Goal: Task Accomplishment & Management: Use online tool/utility

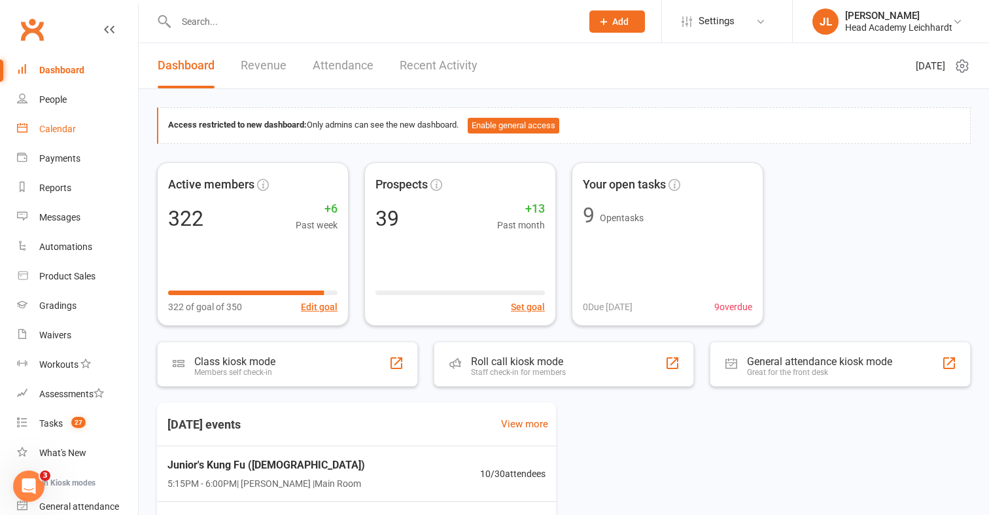
click at [96, 135] on link "Calendar" at bounding box center [77, 128] width 121 height 29
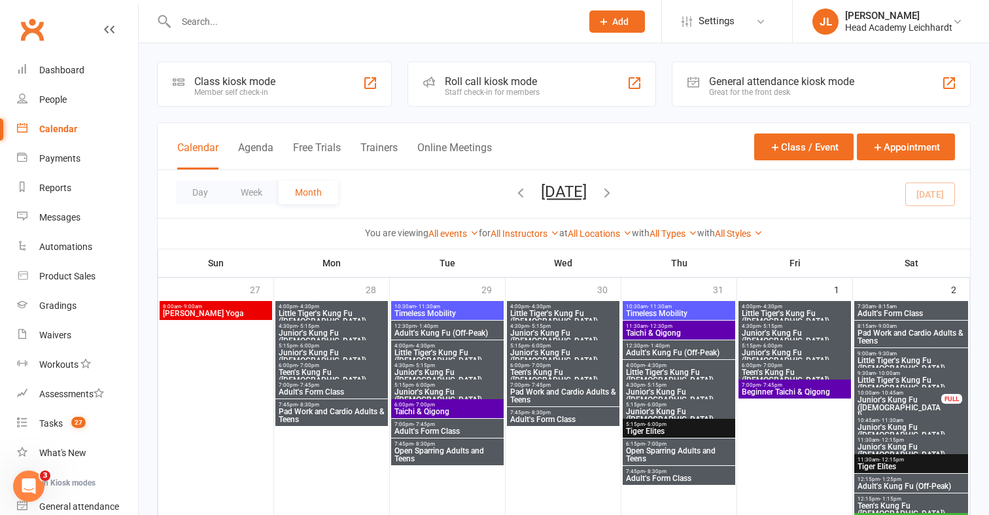
click at [614, 198] on icon "button" at bounding box center [607, 192] width 14 height 14
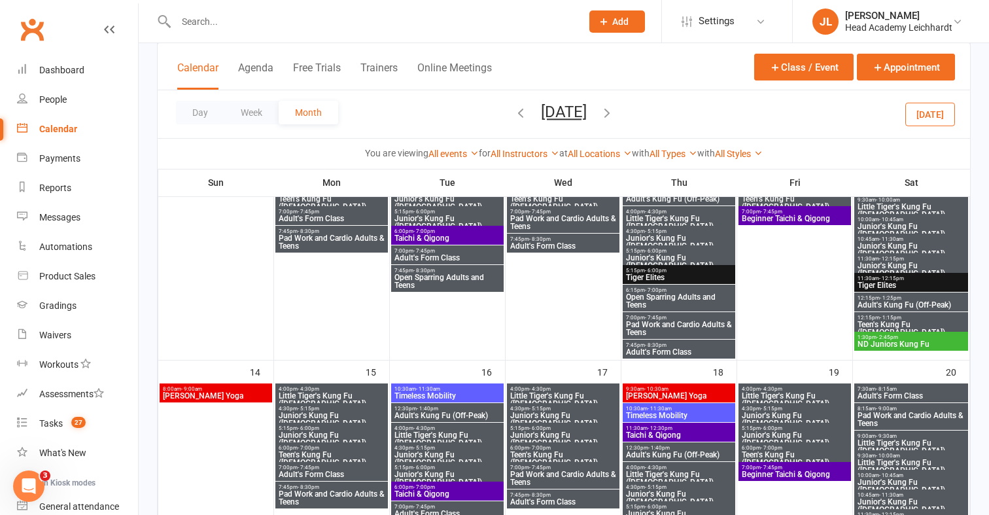
scroll to position [417, 0]
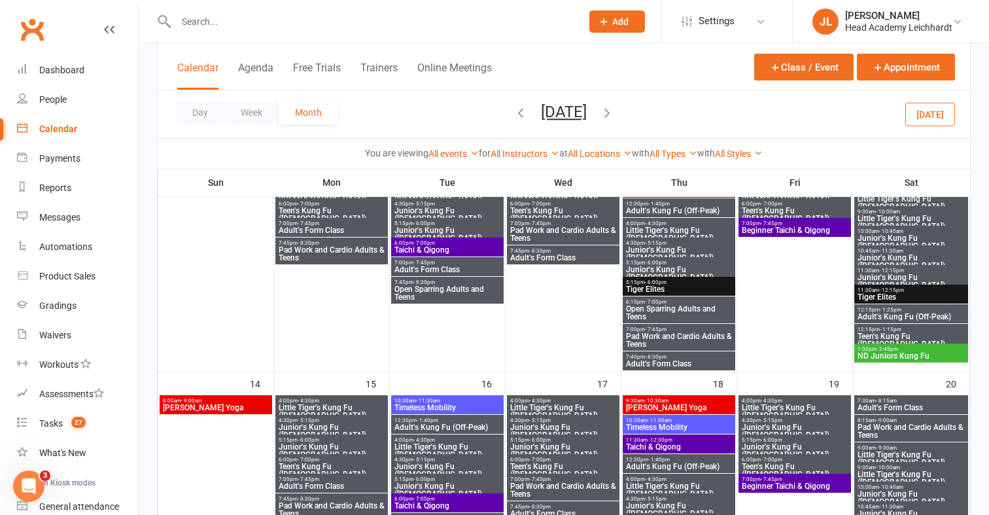
click at [528, 116] on span "[DATE] [DATE] Sun Mon Tue Wed Thu Fri Sat 27 28 29 30 31 01 02 03 04 05 06 07 0…" at bounding box center [564, 114] width 72 height 23
click at [514, 115] on icon "button" at bounding box center [521, 112] width 14 height 14
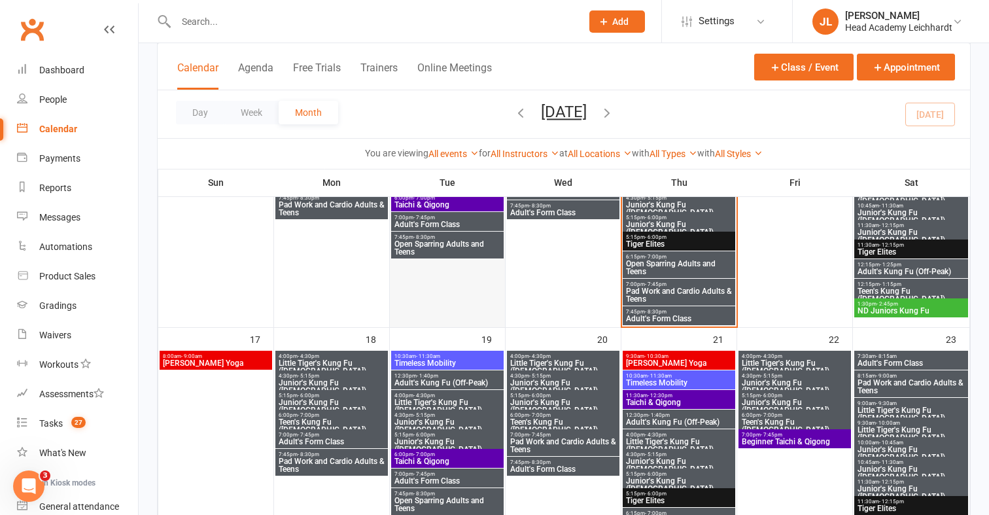
scroll to position [720, 0]
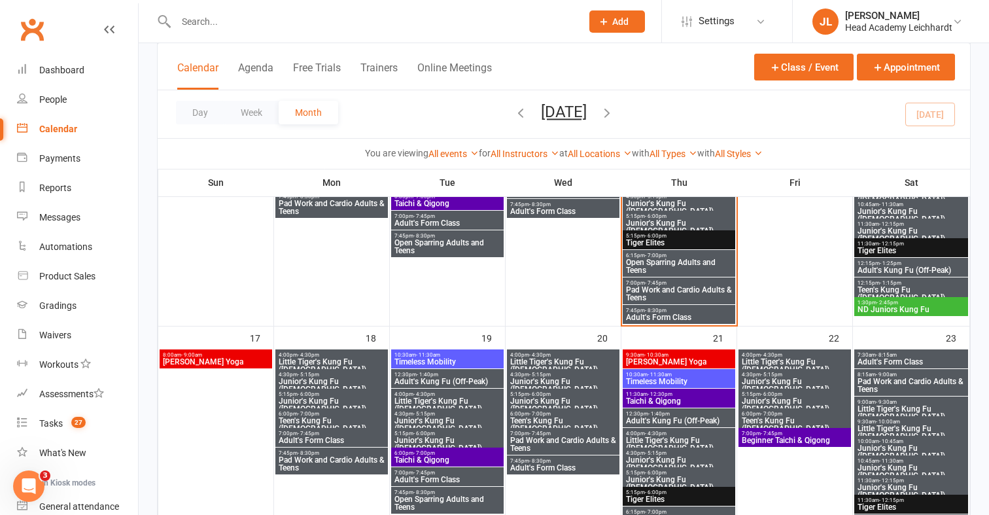
click at [239, 355] on span "8:00am - 9:00am" at bounding box center [215, 355] width 107 height 6
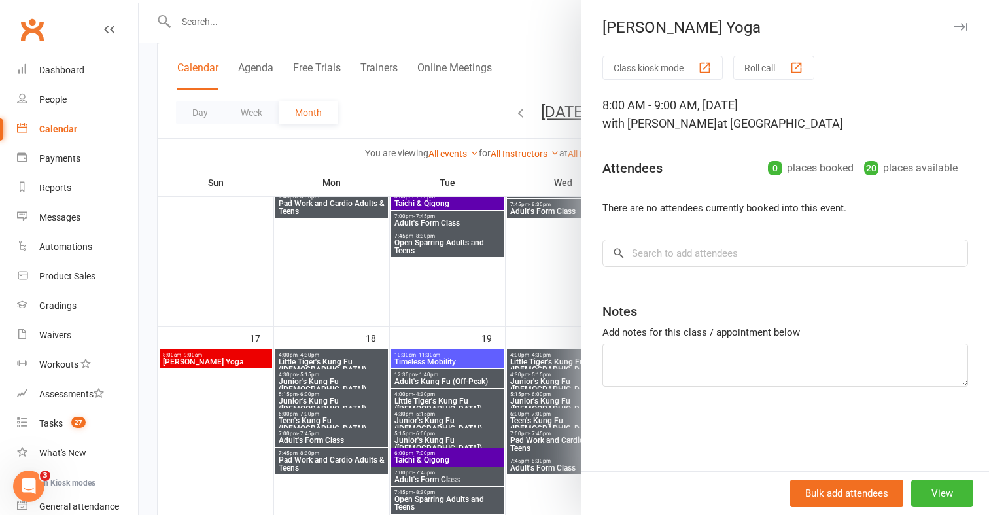
click at [374, 299] on div at bounding box center [564, 257] width 851 height 515
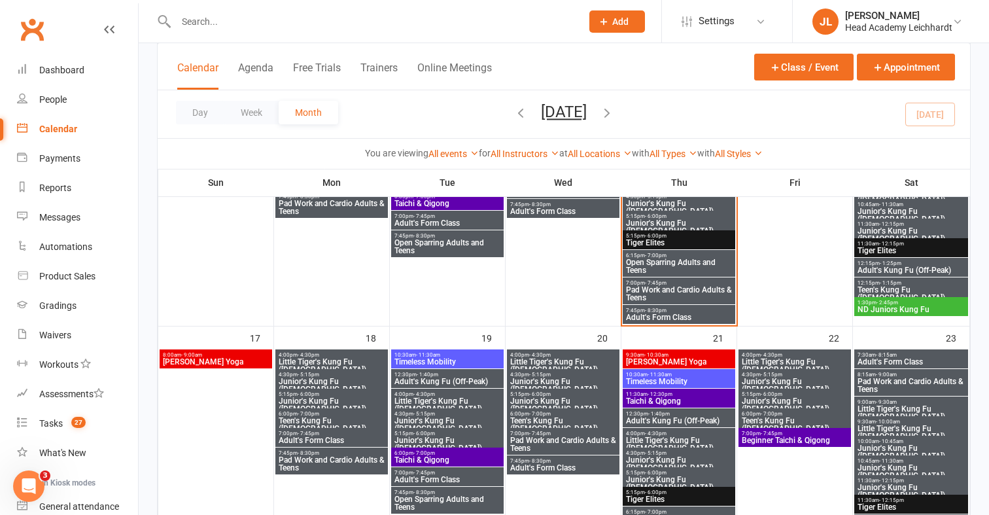
click at [487, 24] on input "text" at bounding box center [372, 21] width 400 height 18
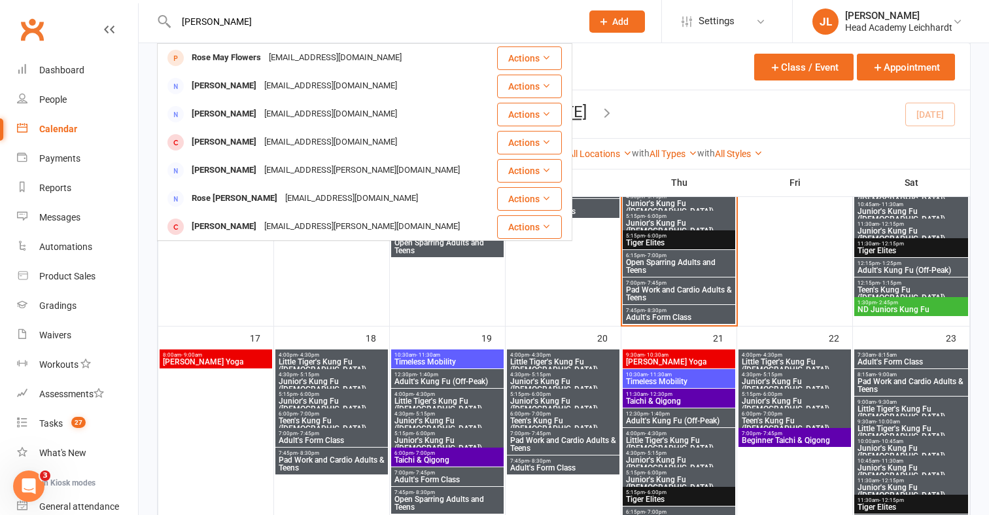
type input "rosemay"
click at [442, 48] on div "Rose May Flowers rosemayf@tpg.com.au" at bounding box center [327, 57] width 338 height 27
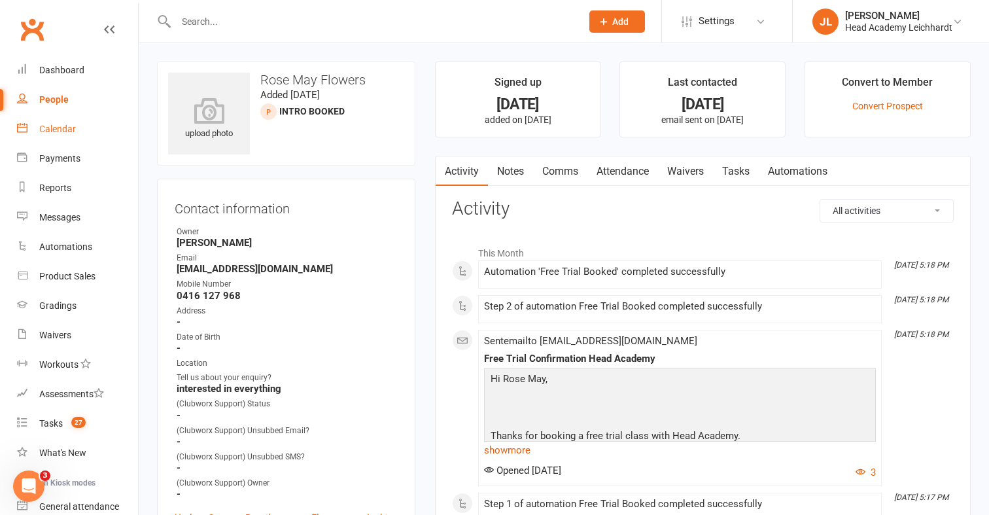
click at [76, 128] on link "Calendar" at bounding box center [77, 128] width 121 height 29
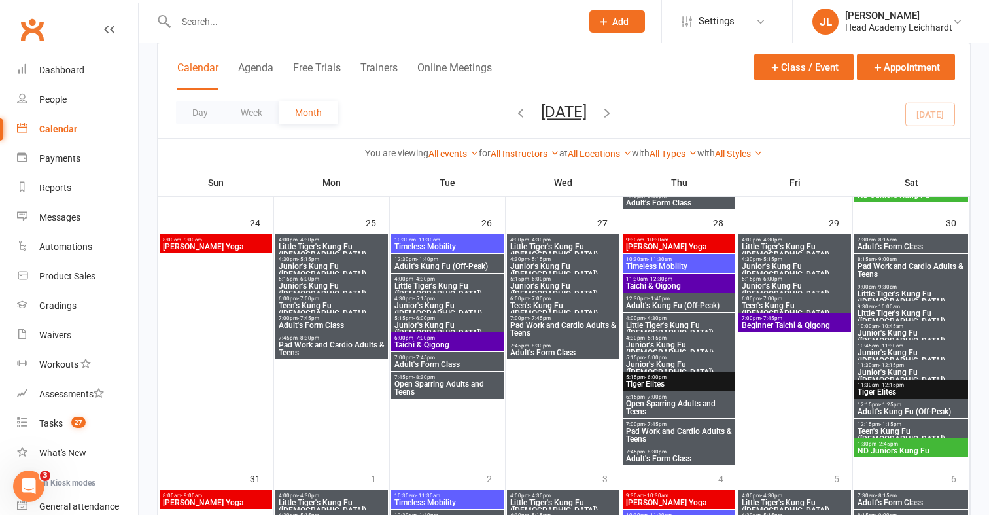
scroll to position [1108, 0]
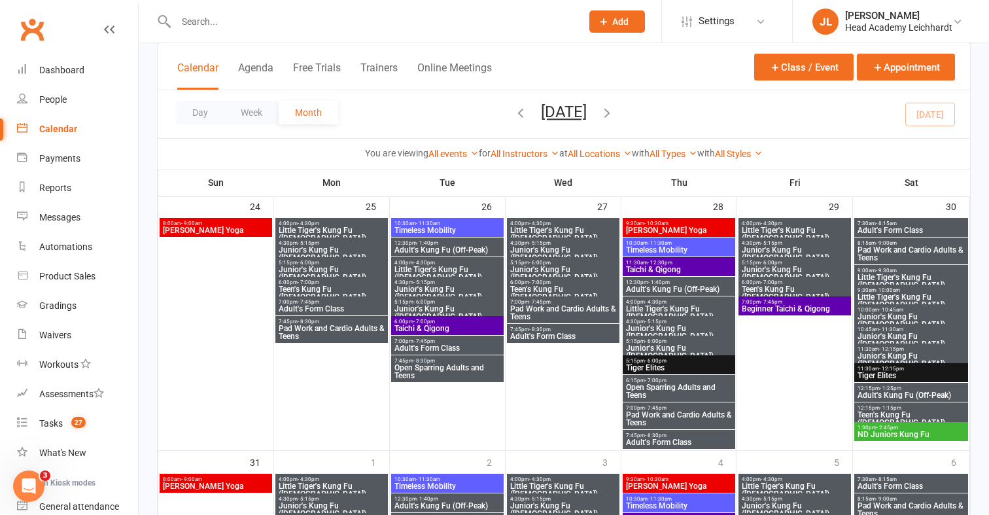
click at [932, 100] on div "Day Week Month August 2025 August 2025 Sun Mon Tue Wed Thu Fri Sat 27 28 29 30 …" at bounding box center [564, 114] width 813 height 48
click at [931, 106] on div "Day Week Month August 2025 August 2025 Sun Mon Tue Wed Thu Fri Sat 27 28 29 30 …" at bounding box center [564, 114] width 813 height 48
click at [925, 115] on div "Day Week Month August 2025 August 2025 Sun Mon Tue Wed Thu Fri Sat 27 28 29 30 …" at bounding box center [564, 114] width 813 height 48
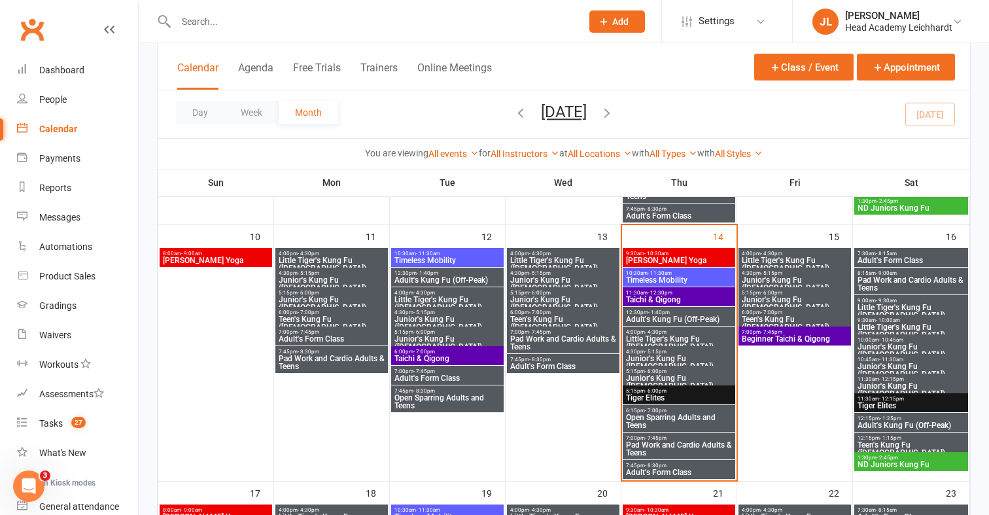
scroll to position [561, 0]
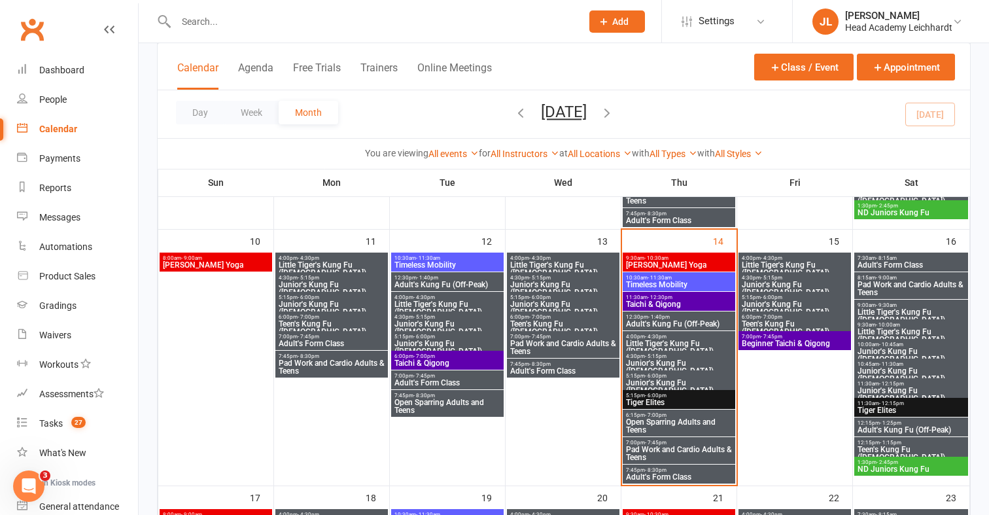
click at [654, 316] on span "- 1:40pm" at bounding box center [659, 317] width 22 height 6
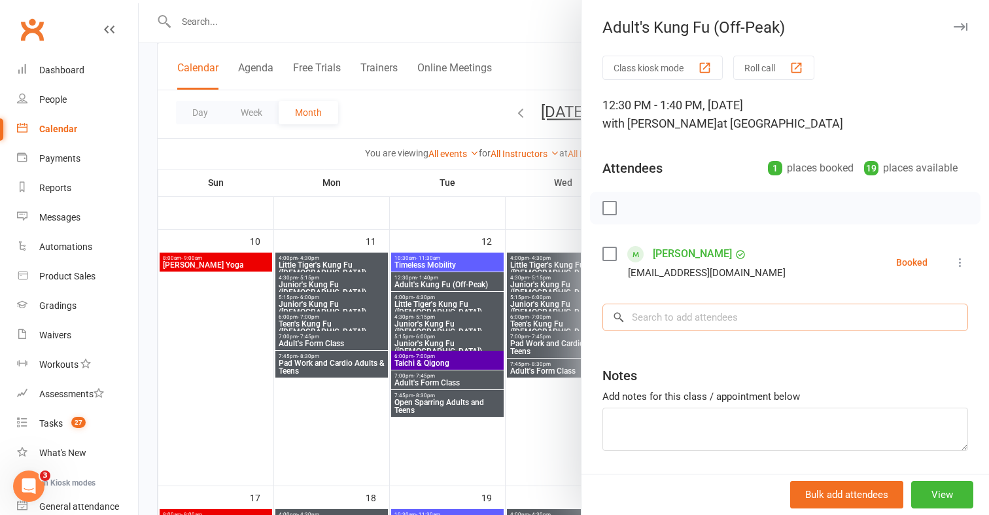
click at [658, 316] on input "search" at bounding box center [786, 317] width 366 height 27
click at [955, 266] on icon at bounding box center [960, 262] width 13 height 13
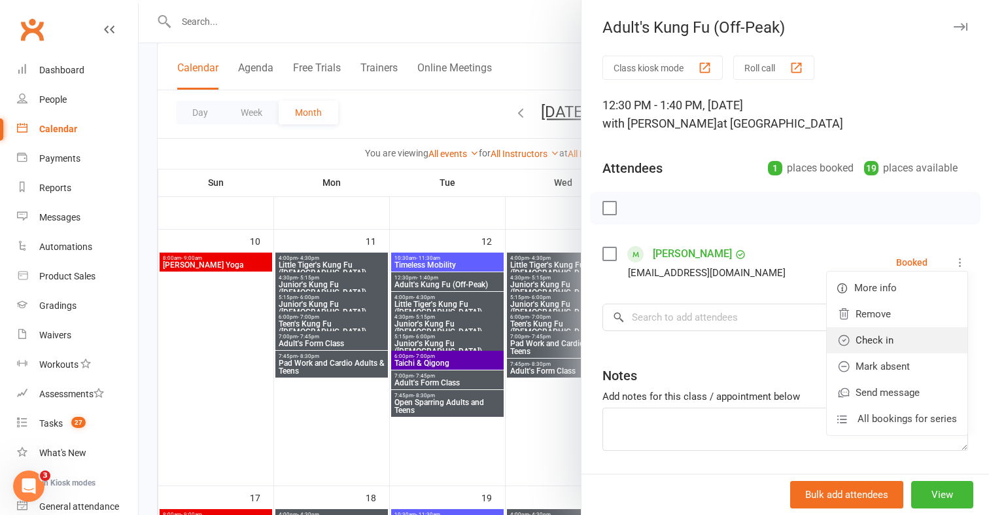
click at [907, 338] on link "Check in" at bounding box center [897, 340] width 141 height 26
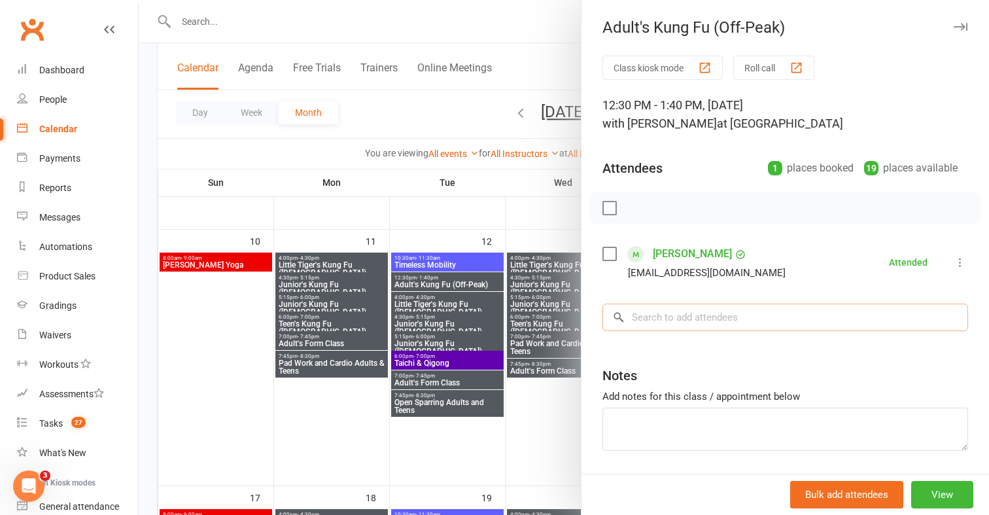
click at [878, 325] on input "search" at bounding box center [786, 317] width 366 height 27
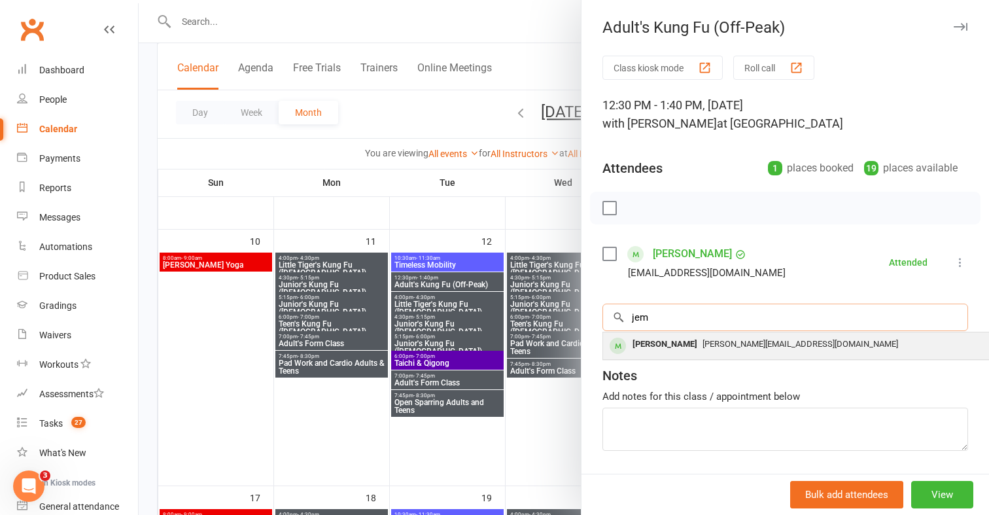
type input "jem"
click at [852, 338] on div "[PERSON_NAME][EMAIL_ADDRESS][DOMAIN_NAME]" at bounding box center [798, 344] width 381 height 19
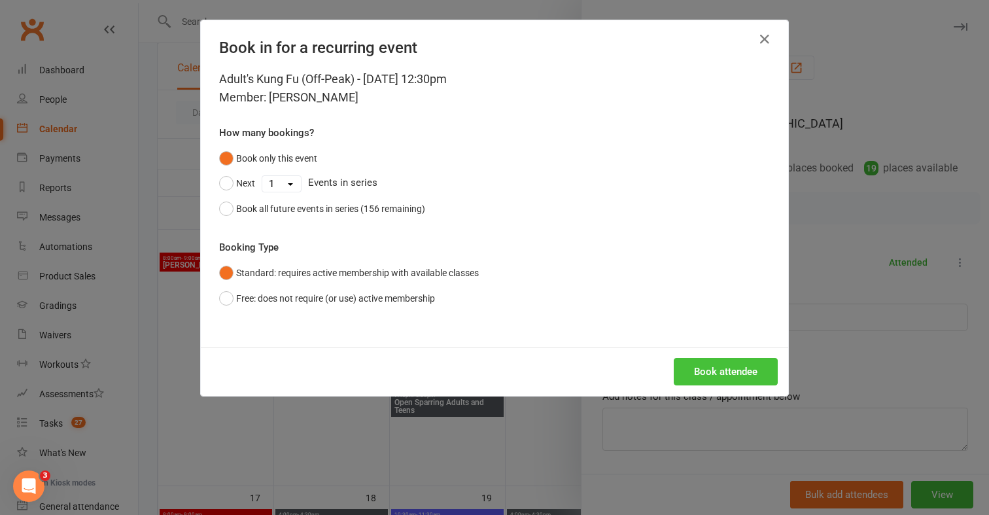
click at [753, 365] on button "Book attendee" at bounding box center [726, 371] width 104 height 27
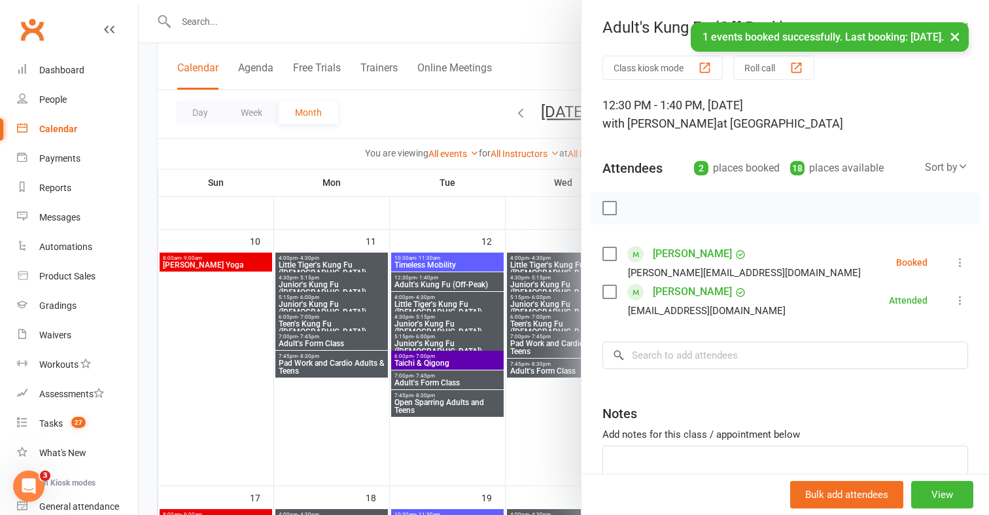
click at [956, 266] on icon at bounding box center [960, 262] width 13 height 13
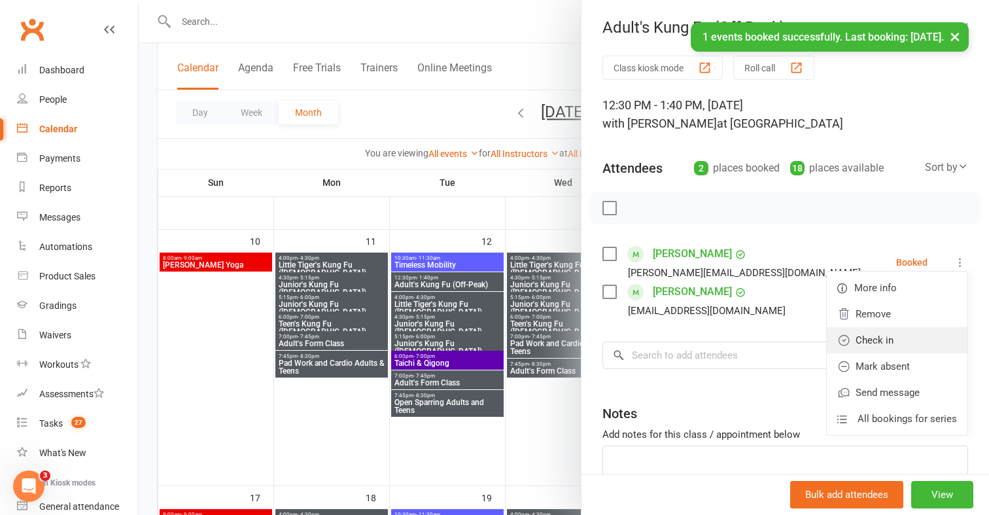
click at [902, 347] on link "Check in" at bounding box center [897, 340] width 141 height 26
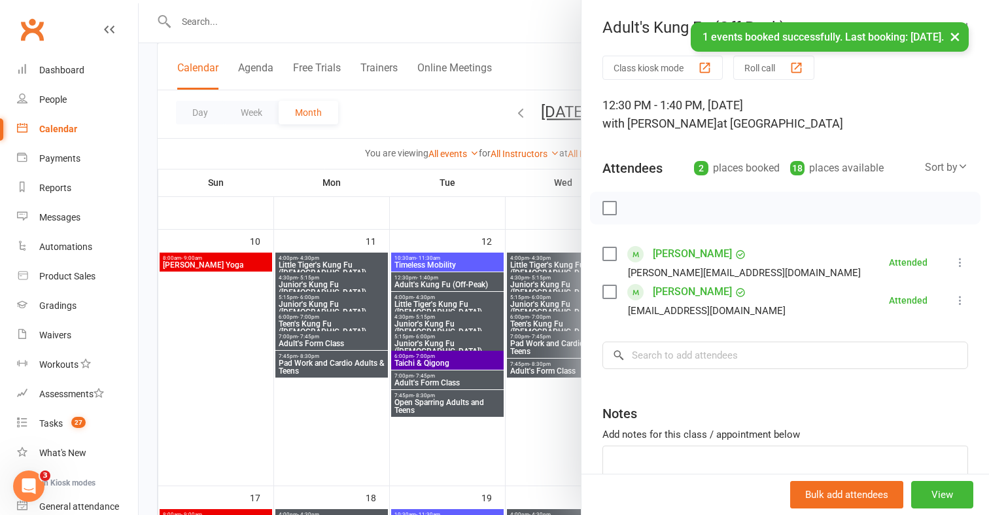
click at [382, 115] on div at bounding box center [564, 257] width 851 height 515
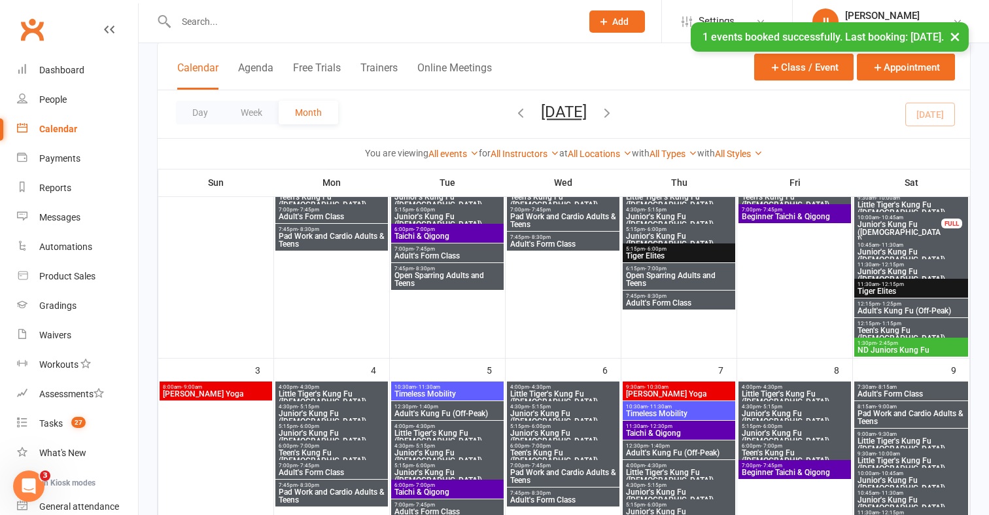
scroll to position [0, 0]
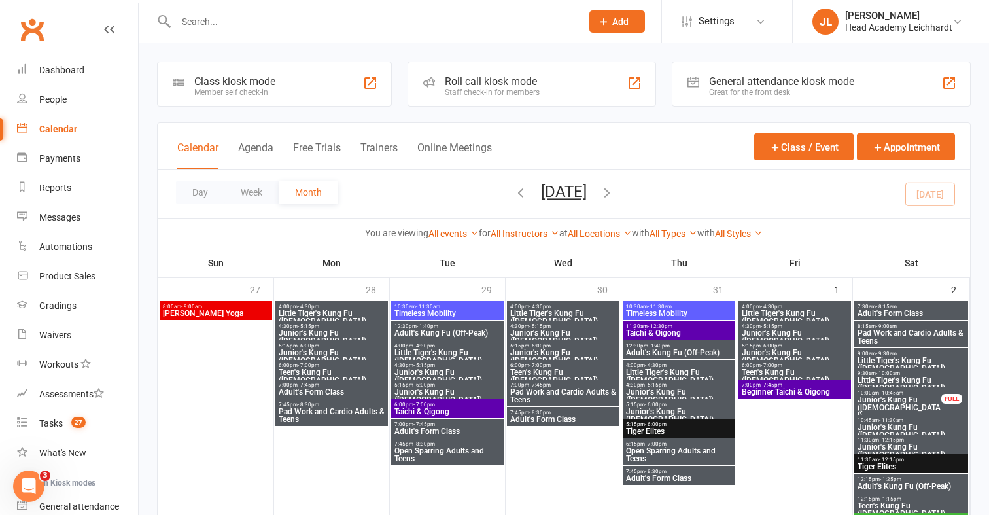
click at [500, 84] on div "Roll call kiosk mode" at bounding box center [492, 81] width 95 height 12
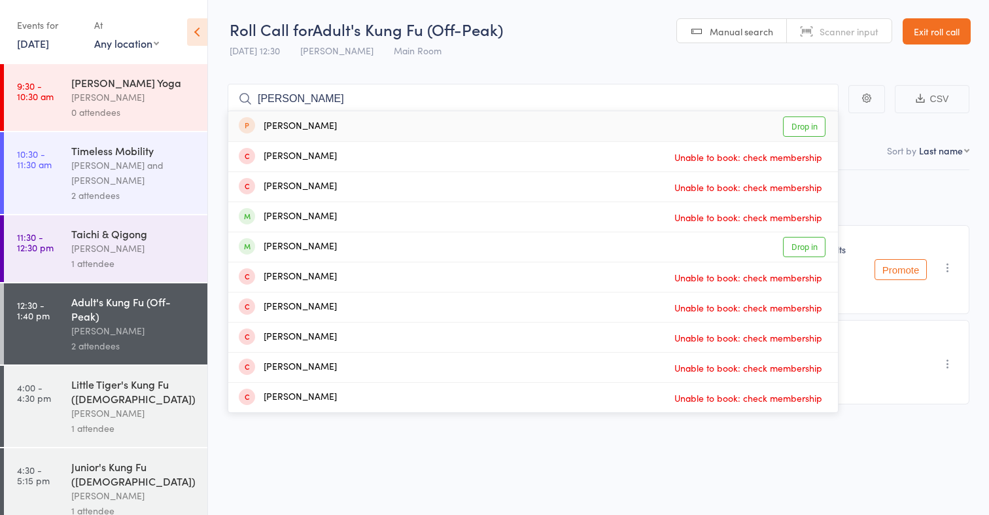
type input "[PERSON_NAME]"
click at [448, 125] on div "[PERSON_NAME] Drop in" at bounding box center [533, 126] width 610 height 30
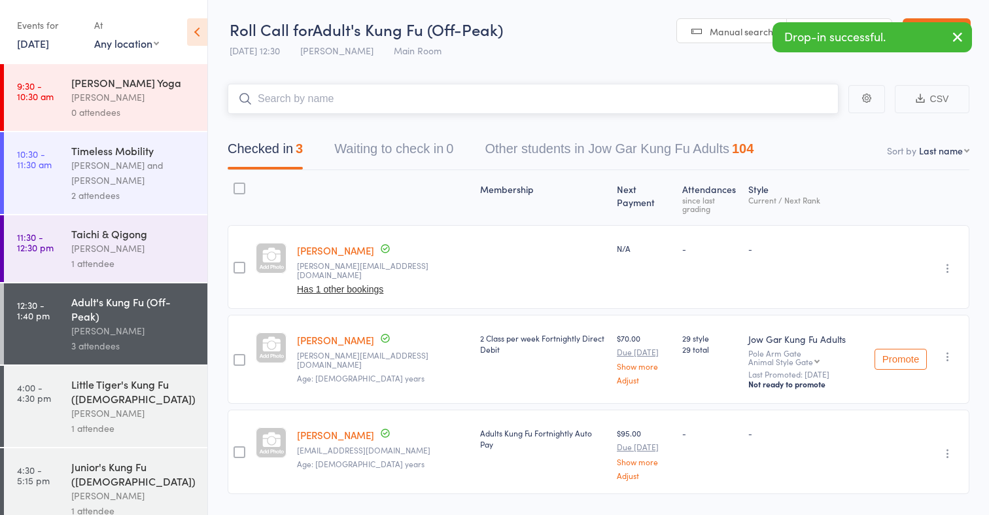
click at [483, 103] on input "search" at bounding box center [533, 99] width 611 height 30
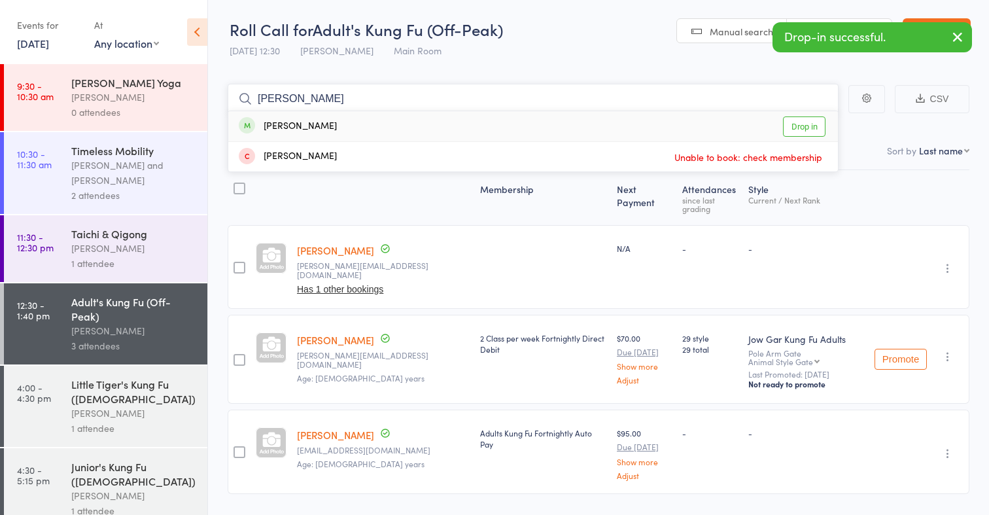
type input "[PERSON_NAME]"
click at [474, 122] on div "[PERSON_NAME] Drop in" at bounding box center [533, 126] width 610 height 30
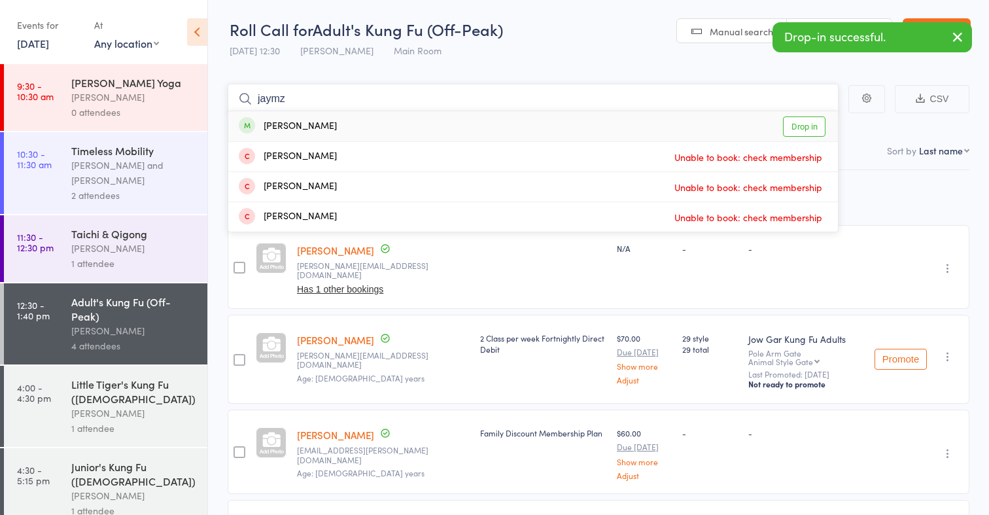
type input "jaymz"
click at [469, 130] on div "[PERSON_NAME] Drop in" at bounding box center [533, 126] width 610 height 30
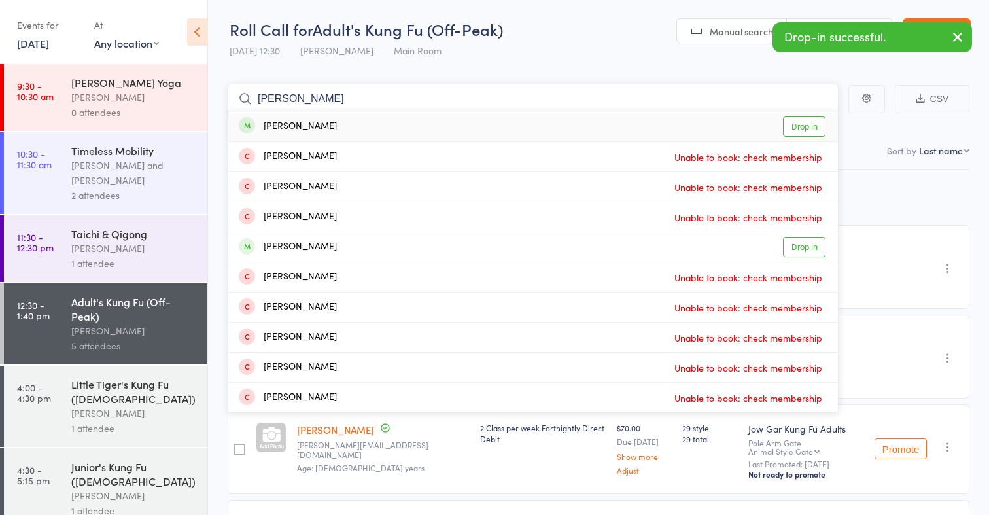
type input "[PERSON_NAME]"
click at [451, 139] on div "[PERSON_NAME] Drop in" at bounding box center [533, 126] width 610 height 30
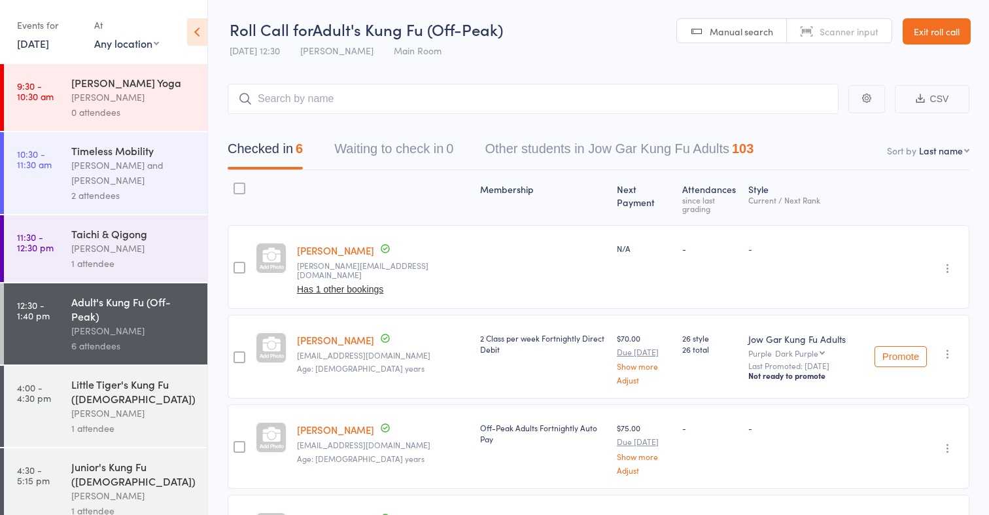
click at [191, 256] on div "1 attendee" at bounding box center [133, 263] width 125 height 15
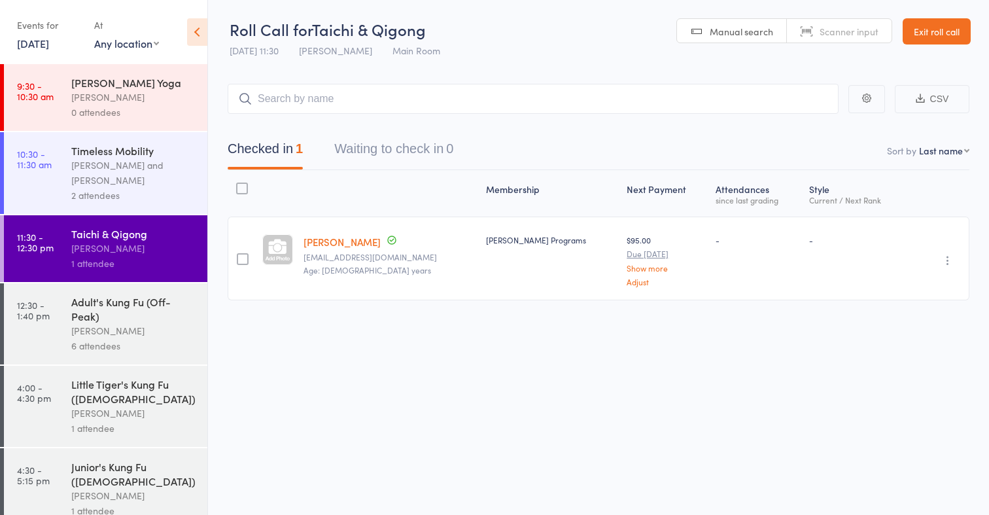
click at [377, 101] on input "search" at bounding box center [533, 99] width 611 height 30
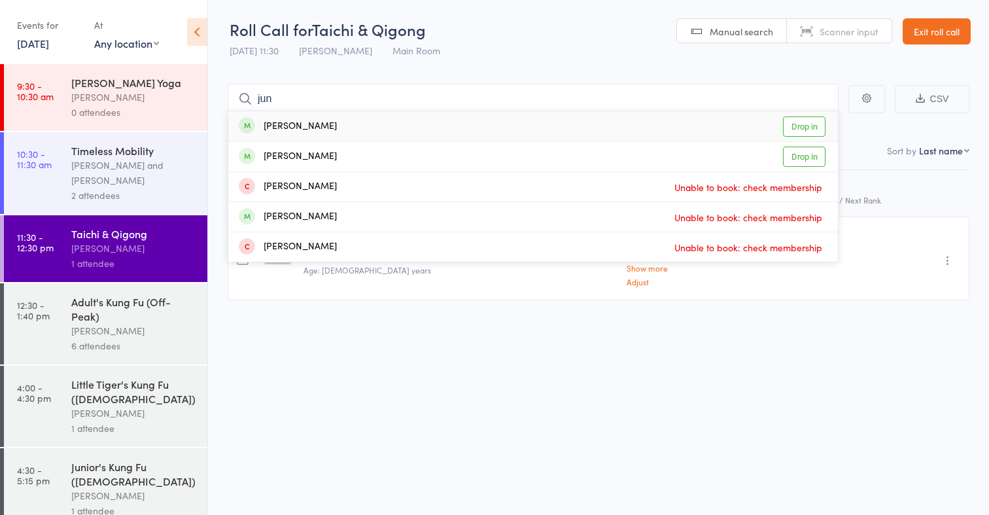
type input "jun"
click at [370, 126] on div "[PERSON_NAME] Drop in" at bounding box center [533, 126] width 610 height 30
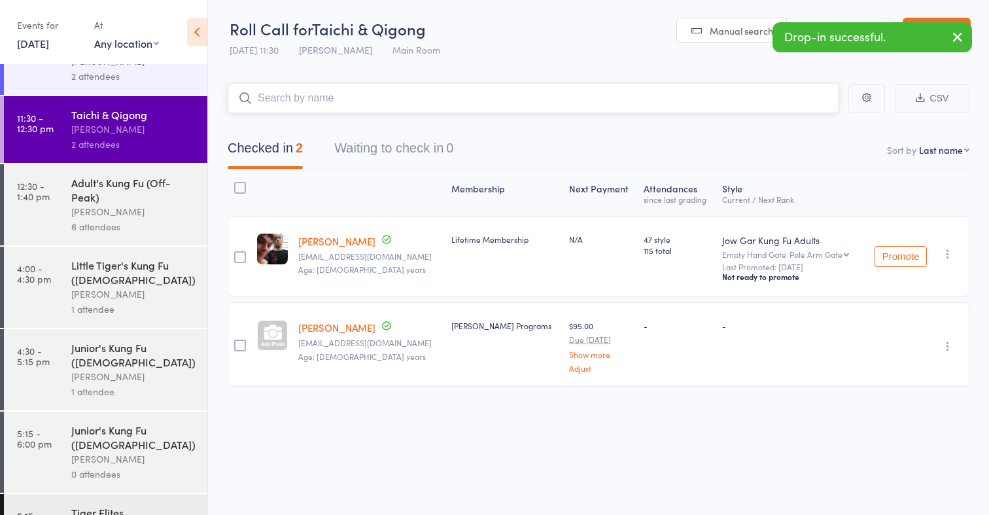
scroll to position [120, 0]
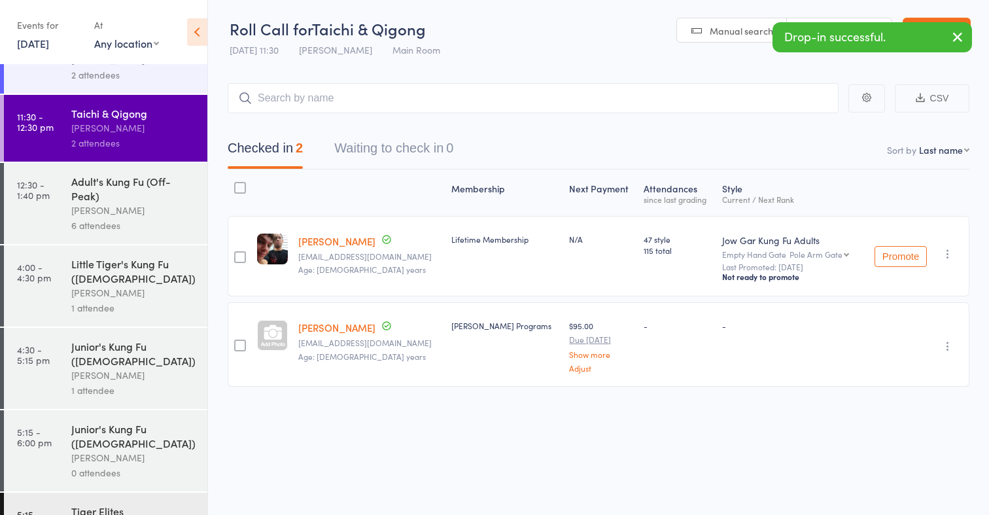
click at [155, 285] on div "[PERSON_NAME]" at bounding box center [133, 292] width 125 height 15
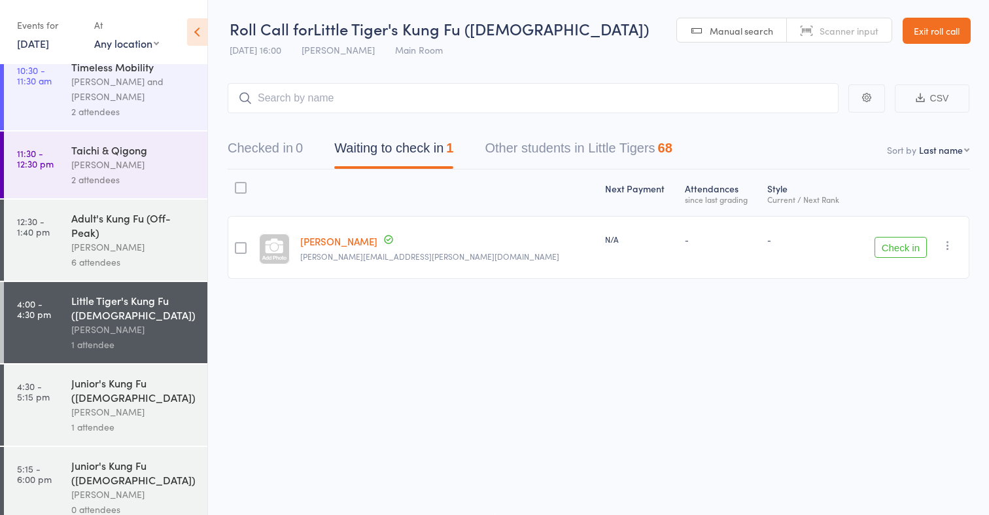
scroll to position [86, 0]
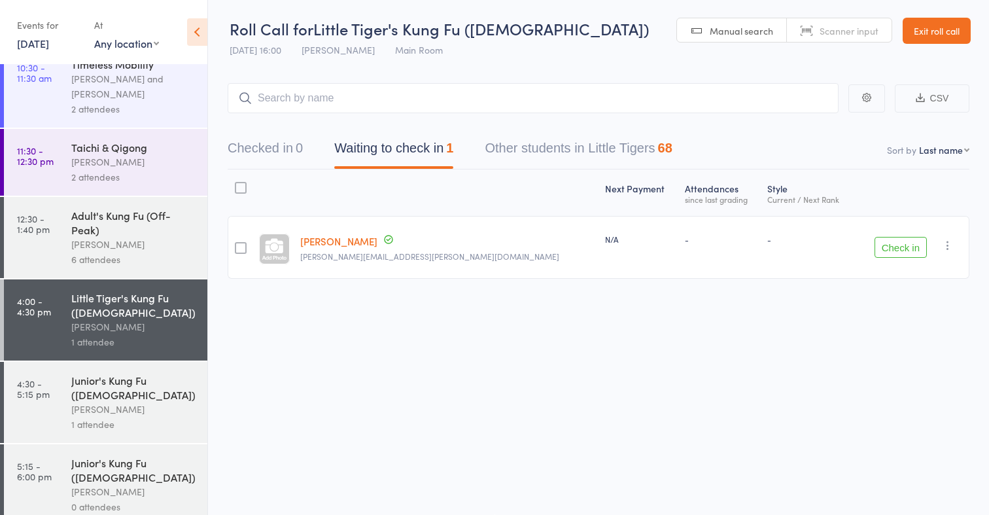
click at [143, 373] on div "Junior's Kung Fu ([DEMOGRAPHIC_DATA])" at bounding box center [133, 387] width 125 height 29
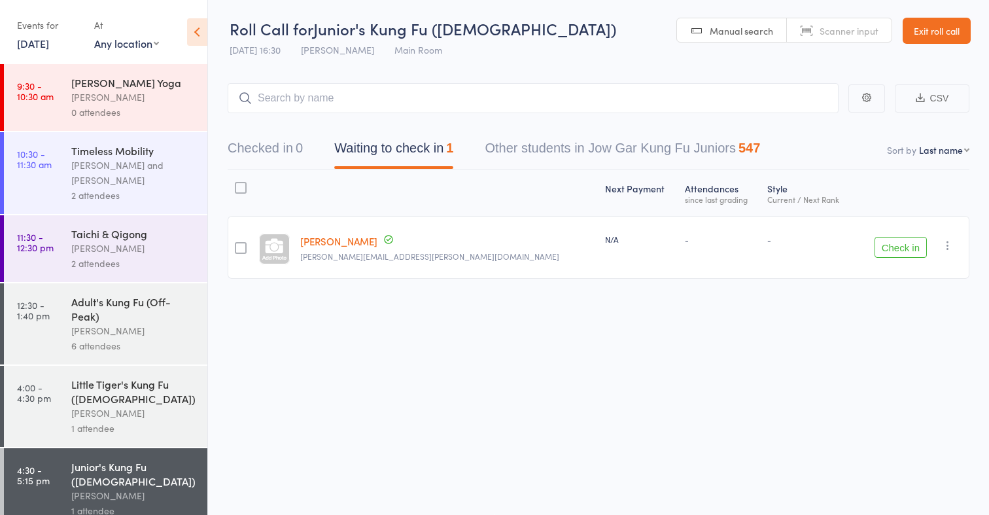
click at [116, 387] on div "Little Tiger's Kung Fu ([DEMOGRAPHIC_DATA])" at bounding box center [133, 391] width 125 height 29
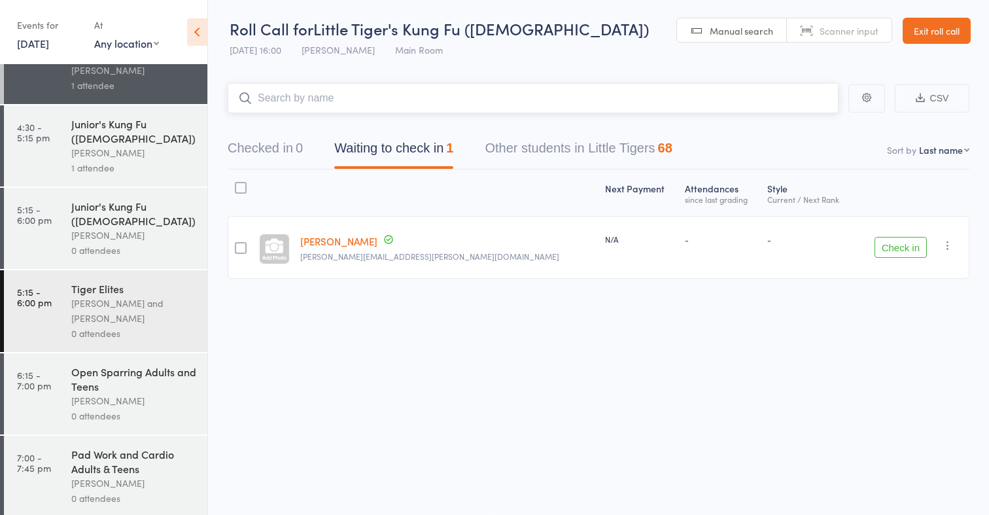
scroll to position [360, 0]
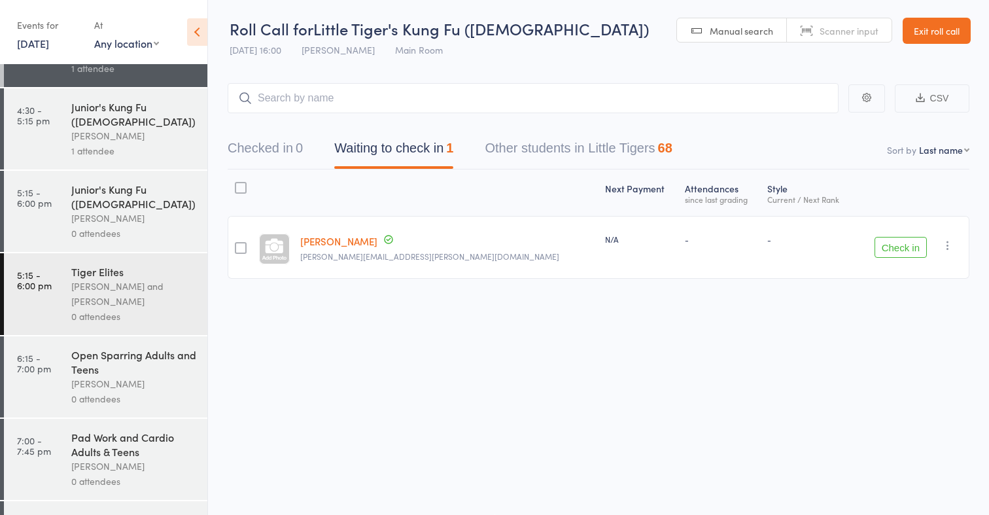
click at [927, 37] on link "Exit roll call" at bounding box center [937, 31] width 68 height 26
